Goal: Use online tool/utility

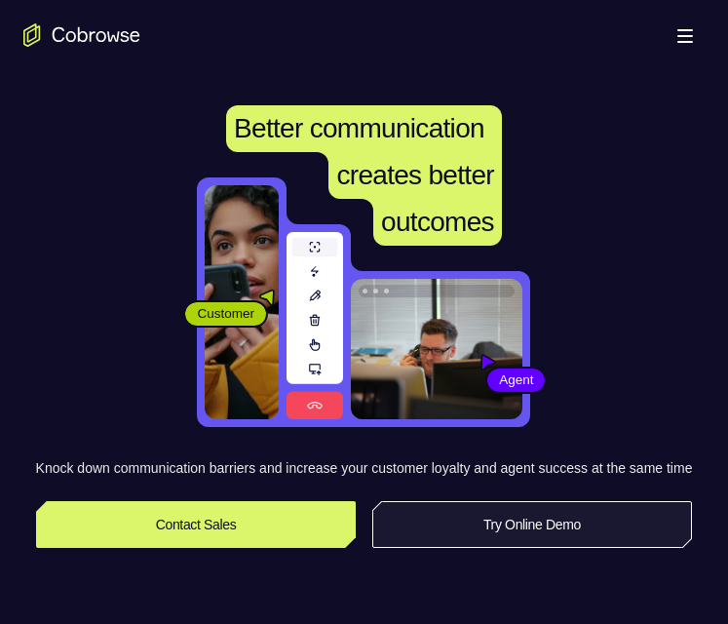
click at [517, 548] on link "Try Online Demo" at bounding box center [532, 524] width 321 height 47
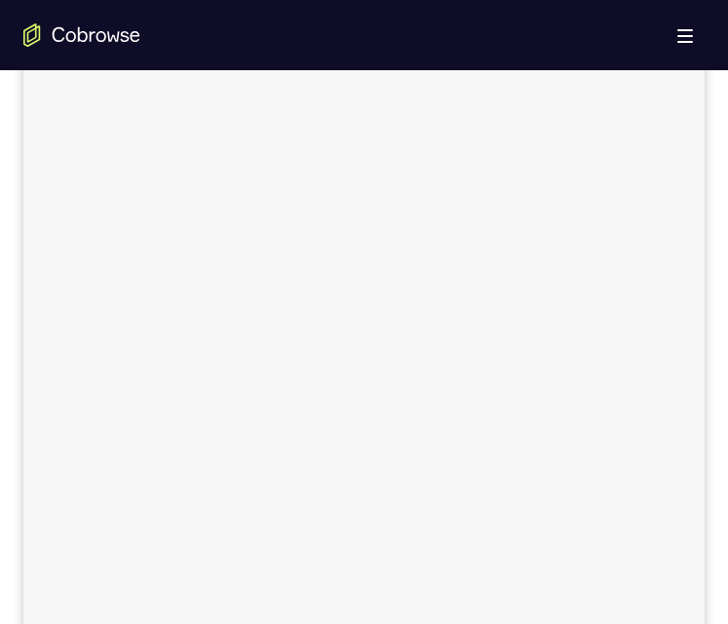
scroll to position [838, 0]
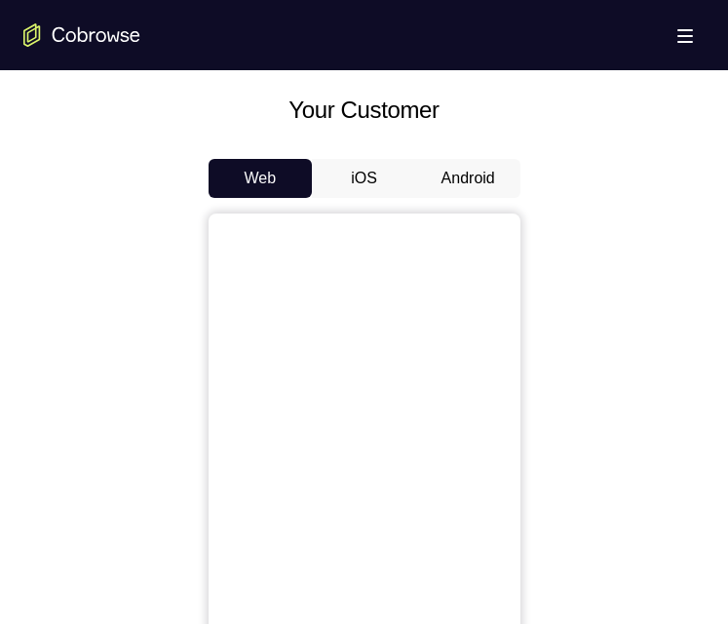
click at [459, 176] on button "Android" at bounding box center [468, 178] width 104 height 39
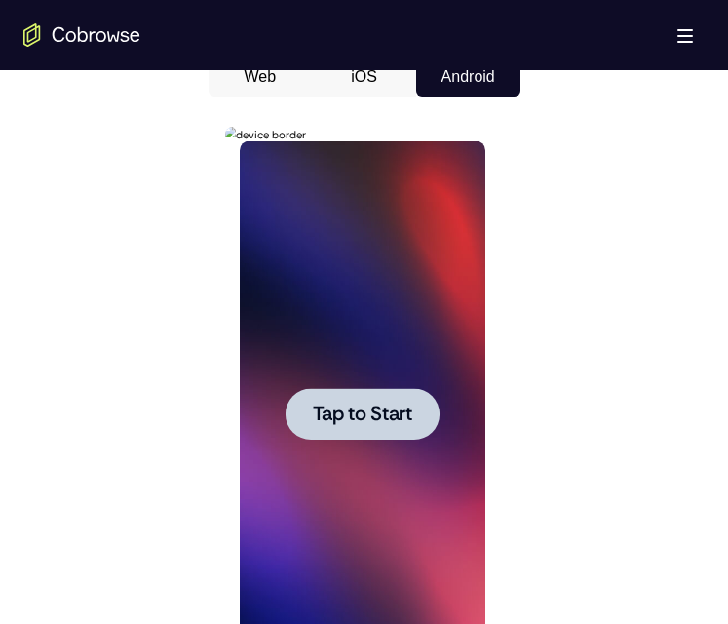
scroll to position [0, 0]
click at [366, 414] on span "Tap to Start" at bounding box center [362, 415] width 99 height 20
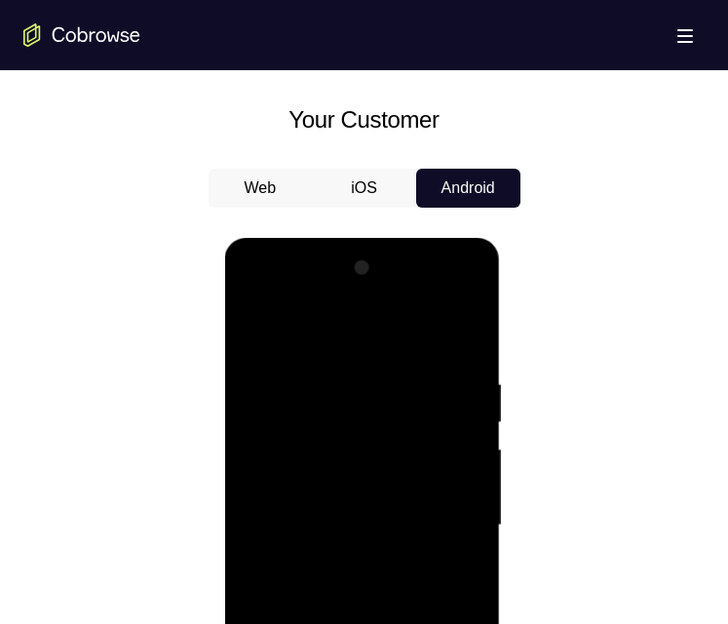
scroll to position [1124, 0]
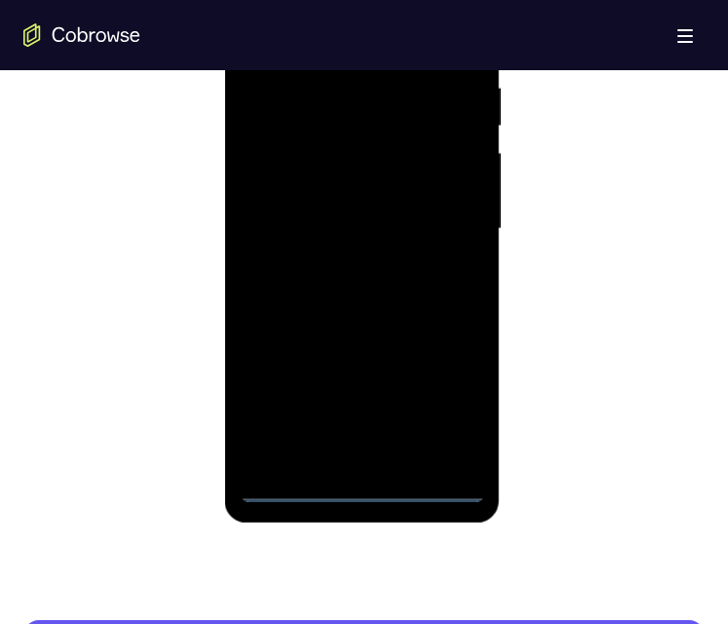
click at [360, 488] on div at bounding box center [363, 229] width 246 height 546
click at [449, 401] on div at bounding box center [363, 229] width 246 height 546
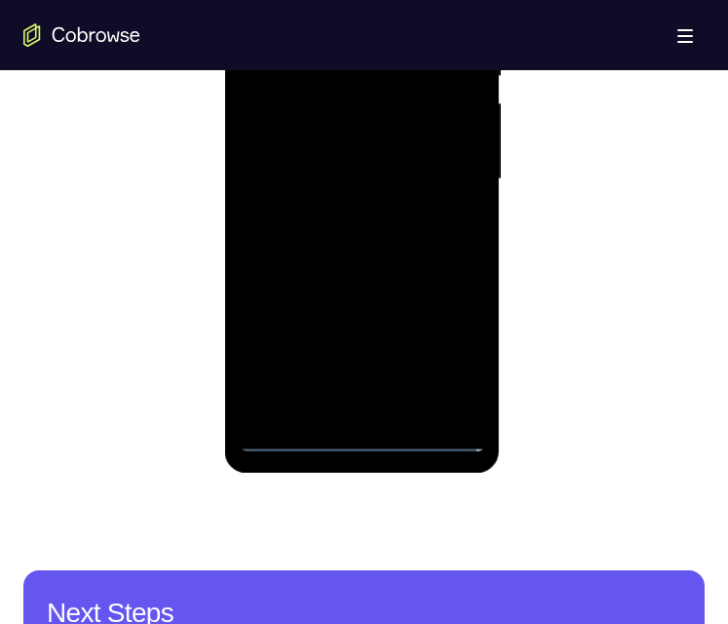
scroll to position [1036, 0]
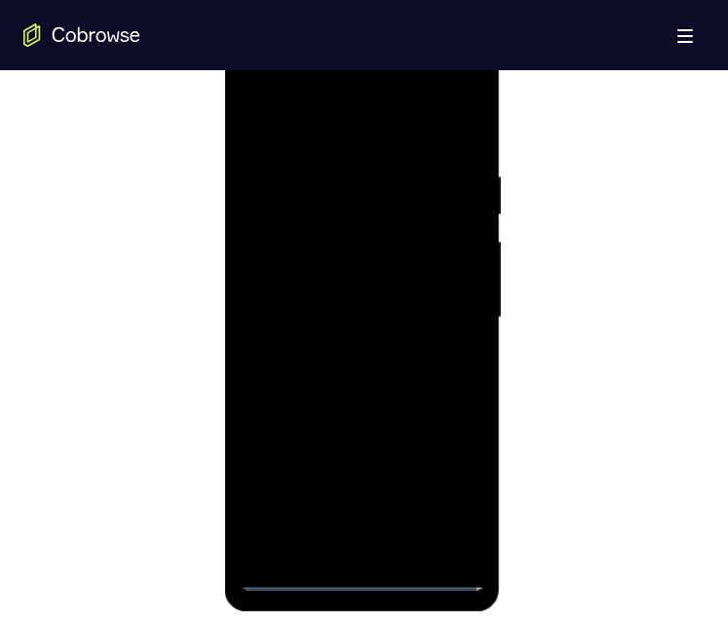
click at [406, 137] on div at bounding box center [363, 318] width 246 height 546
click at [445, 309] on div at bounding box center [363, 318] width 246 height 546
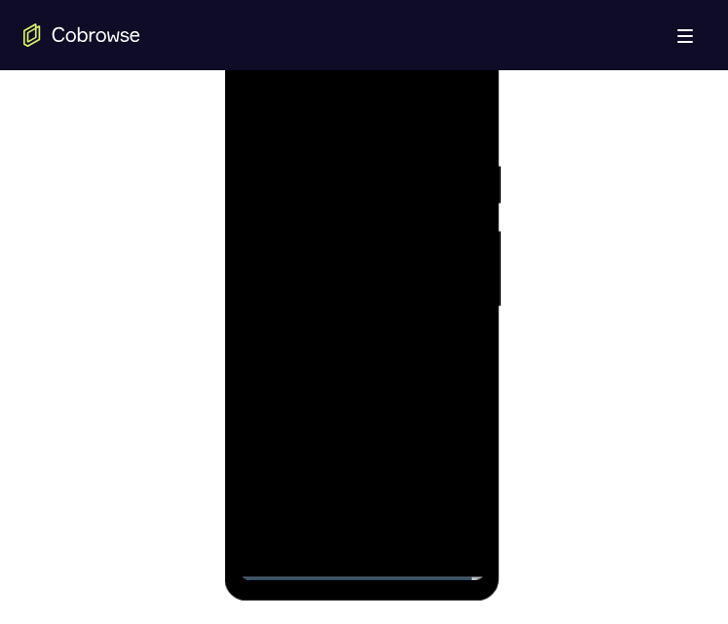
scroll to position [1109, 0]
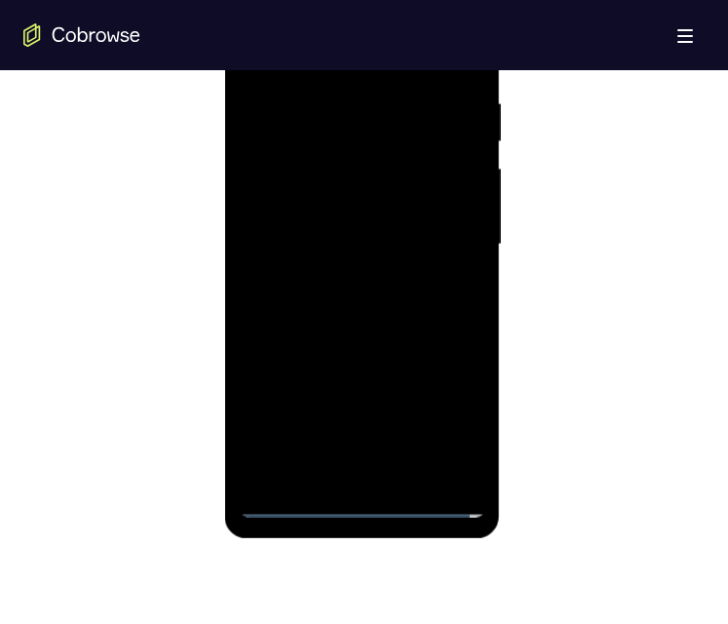
click at [340, 471] on div at bounding box center [363, 245] width 246 height 546
click at [407, 208] on div at bounding box center [363, 245] width 246 height 546
click at [405, 250] on div at bounding box center [363, 245] width 246 height 546
click at [400, 311] on div at bounding box center [363, 245] width 246 height 546
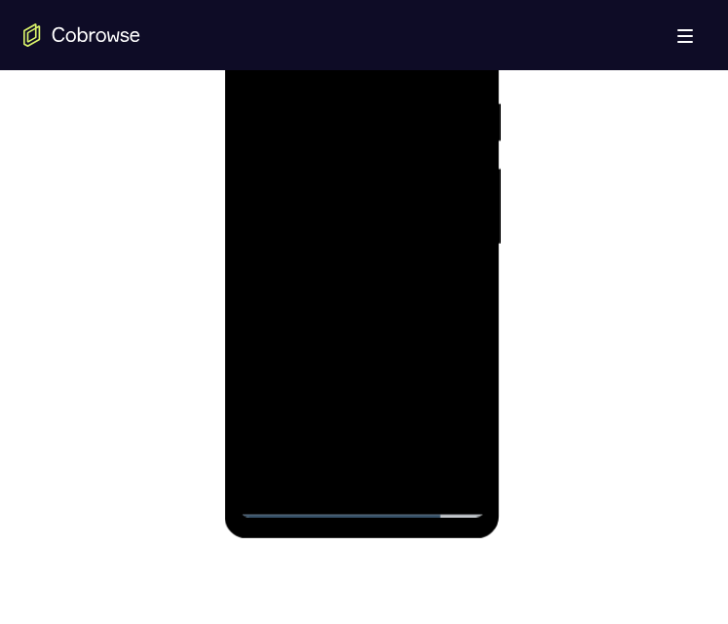
click at [399, 339] on div at bounding box center [363, 245] width 246 height 546
click at [411, 475] on div at bounding box center [363, 245] width 246 height 546
click at [407, 350] on div at bounding box center [363, 245] width 246 height 546
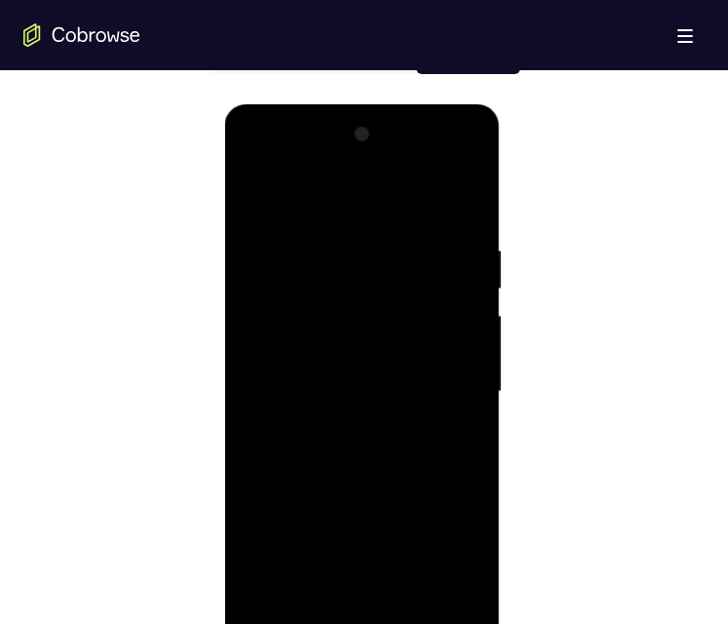
click at [473, 284] on div at bounding box center [363, 392] width 246 height 546
click at [252, 285] on div at bounding box center [363, 392] width 246 height 546
click at [275, 250] on div at bounding box center [363, 392] width 246 height 546
click at [380, 353] on div at bounding box center [363, 392] width 246 height 546
click at [309, 612] on div at bounding box center [363, 392] width 246 height 546
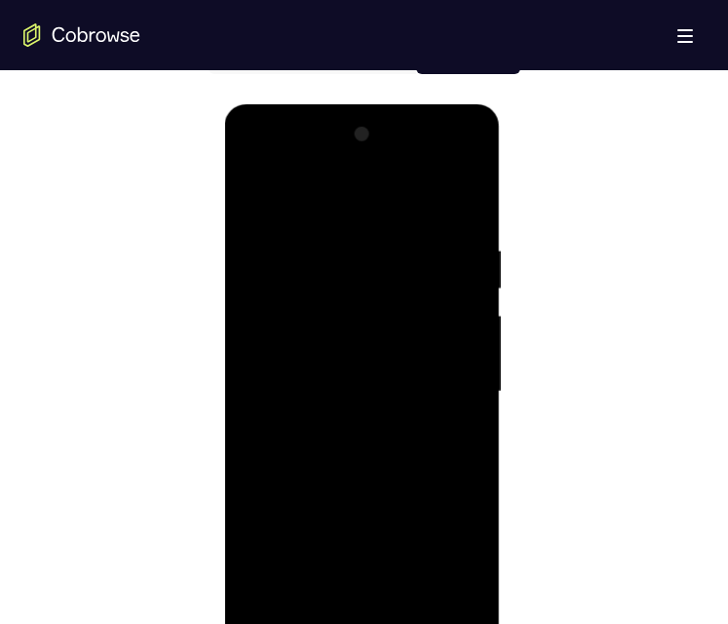
scroll to position [1063, 0]
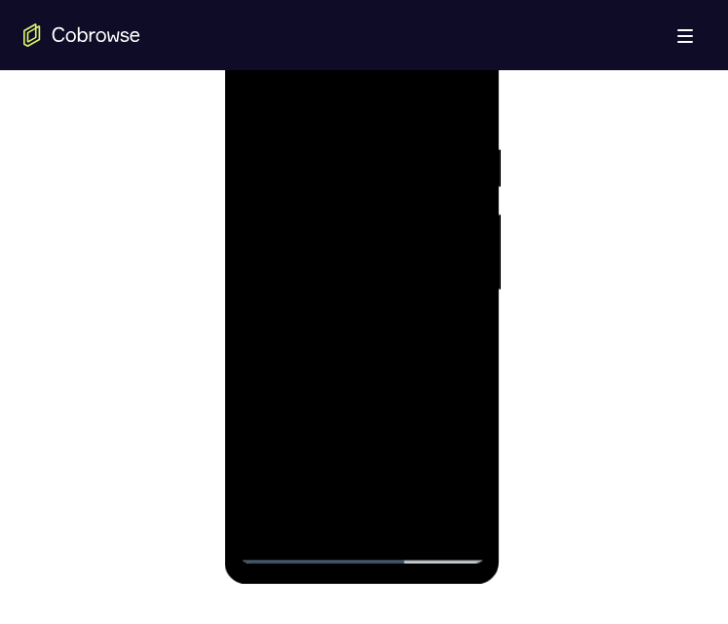
click at [325, 456] on div at bounding box center [363, 291] width 246 height 546
drag, startPoint x: 422, startPoint y: 483, endPoint x: 441, endPoint y: 326, distance: 158.1
click at [440, 319] on div at bounding box center [363, 291] width 246 height 546
drag, startPoint x: 443, startPoint y: 487, endPoint x: 452, endPoint y: 363, distance: 124.2
click at [452, 363] on div at bounding box center [363, 291] width 246 height 546
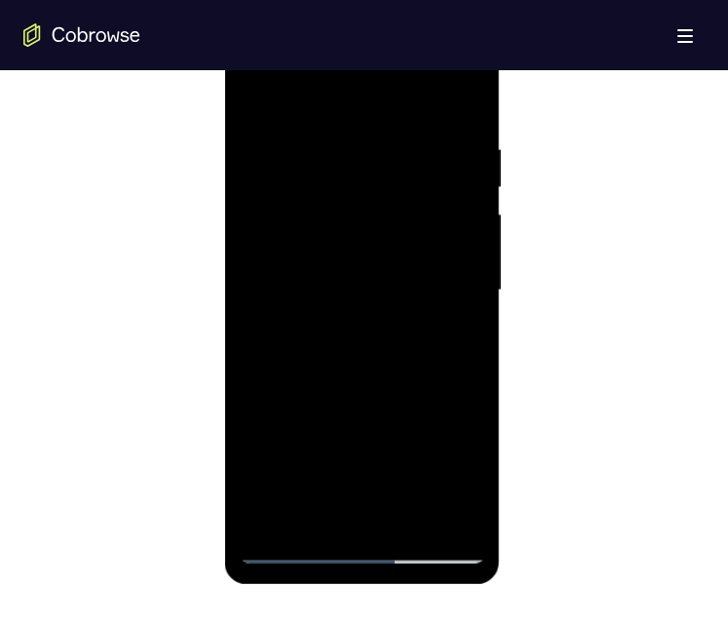
drag, startPoint x: 417, startPoint y: 468, endPoint x: 416, endPoint y: 372, distance: 95.6
click at [416, 372] on div at bounding box center [363, 291] width 246 height 546
drag, startPoint x: 373, startPoint y: 459, endPoint x: 374, endPoint y: 406, distance: 53.6
click at [374, 406] on div at bounding box center [363, 291] width 246 height 546
click at [363, 424] on div at bounding box center [363, 291] width 246 height 546
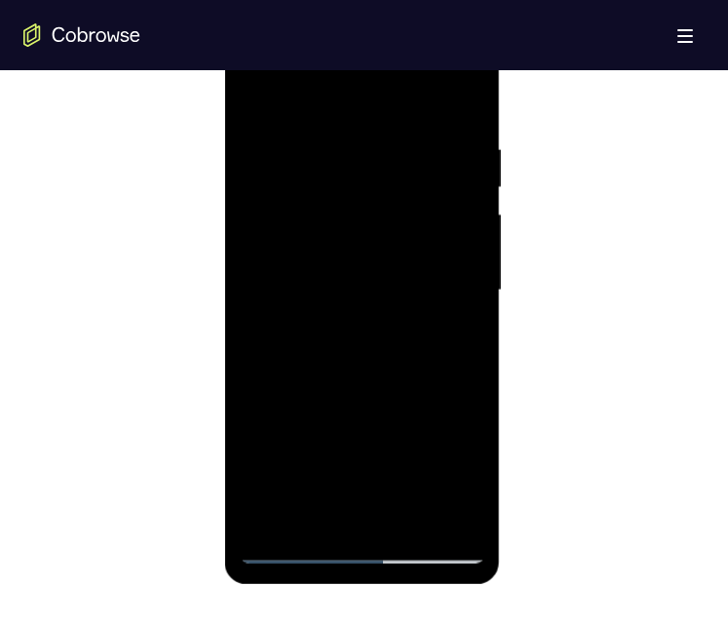
click at [468, 98] on div at bounding box center [363, 291] width 246 height 546
click at [432, 320] on div at bounding box center [363, 291] width 246 height 546
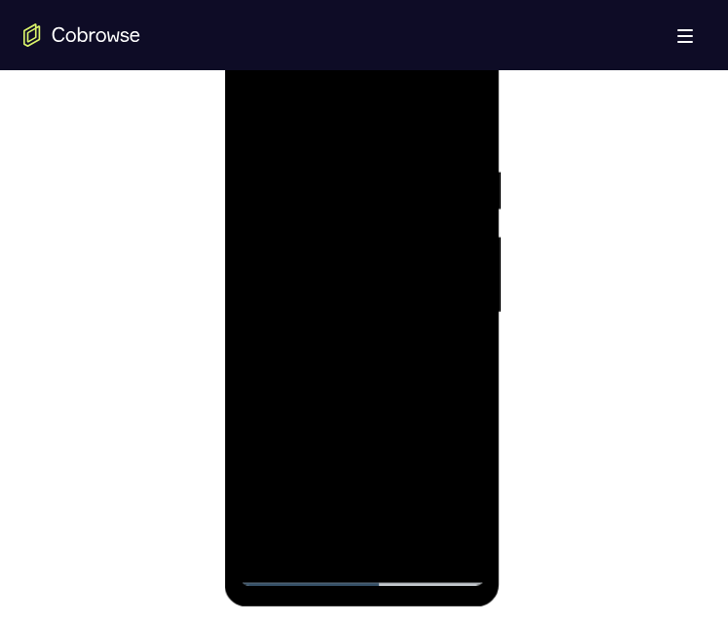
scroll to position [1010, 0]
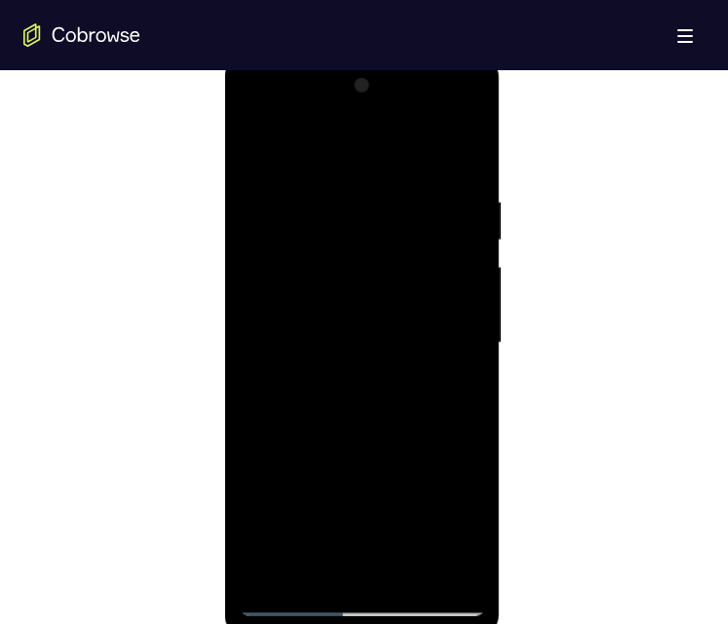
click at [437, 257] on div at bounding box center [363, 343] width 246 height 546
click at [448, 263] on div at bounding box center [363, 343] width 246 height 546
click at [448, 262] on div at bounding box center [363, 343] width 246 height 546
click at [447, 238] on div at bounding box center [363, 343] width 246 height 546
click at [448, 236] on div at bounding box center [363, 343] width 246 height 546
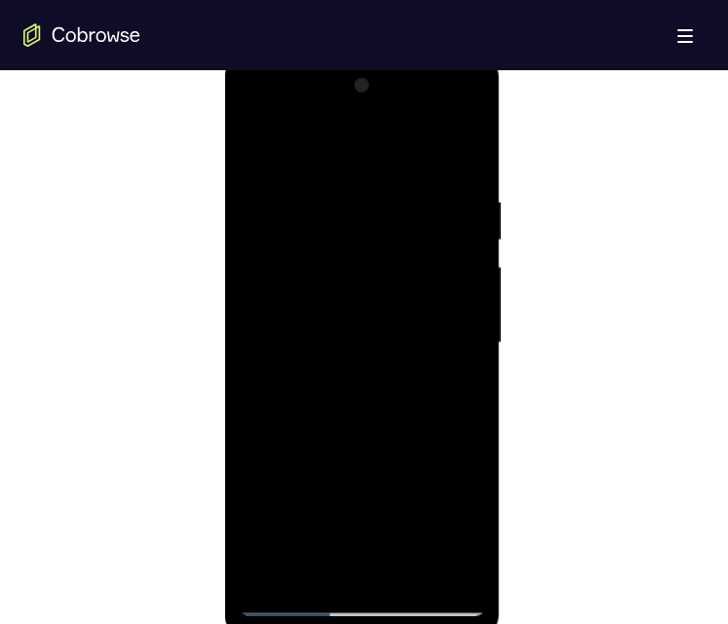
click at [322, 560] on div at bounding box center [363, 343] width 246 height 546
